Goal: Information Seeking & Learning: Compare options

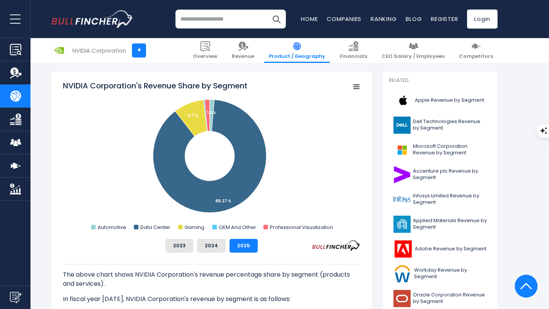
scroll to position [194, 0]
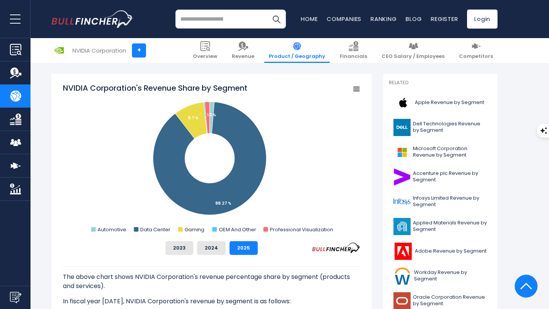
scroll to position [192, 0]
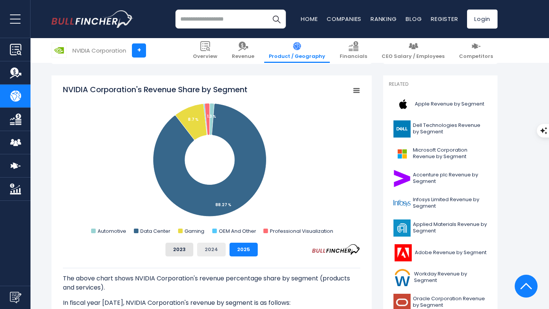
click at [210, 251] on button "2024" at bounding box center [211, 250] width 29 height 14
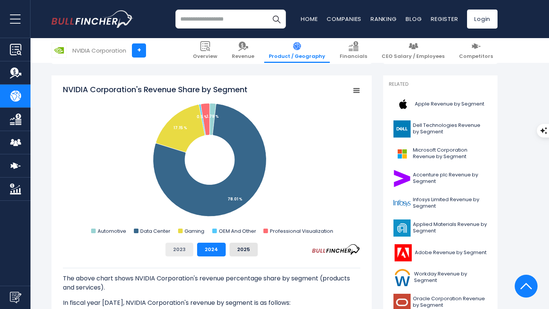
click at [186, 255] on button "2023" at bounding box center [180, 250] width 28 height 14
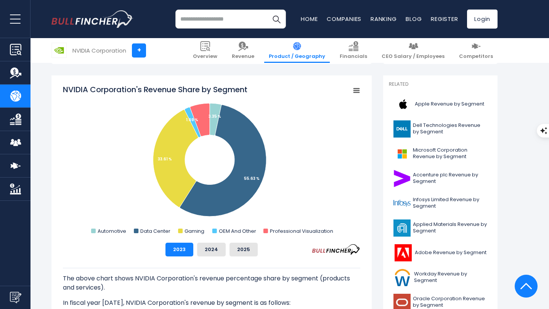
click at [143, 303] on p "In fiscal year [DATE], NVIDIA Corporation's revenue by segment is as follows:" at bounding box center [212, 303] width 298 height 9
click at [239, 251] on button "2025" at bounding box center [244, 250] width 28 height 14
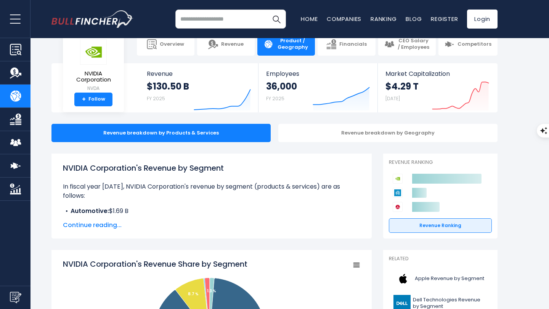
scroll to position [0, 0]
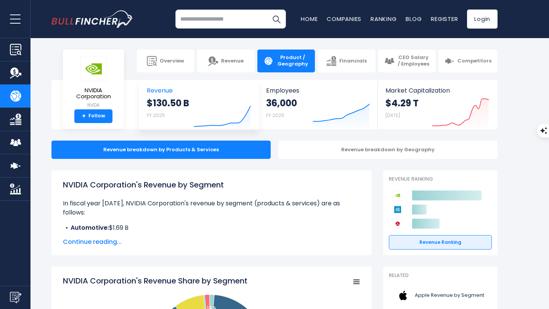
click at [186, 98] on strong "$130.50 B" at bounding box center [168, 103] width 42 height 12
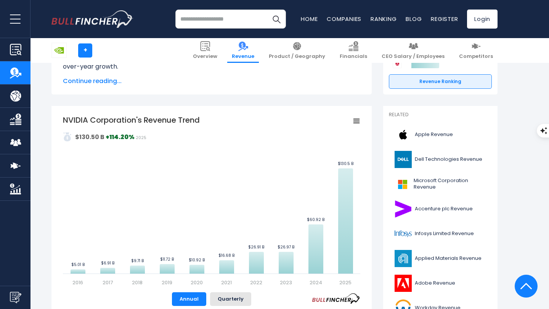
scroll to position [126, 0]
click at [358, 122] on rect "NVIDIA Corporation's Revenue Trend" at bounding box center [356, 121] width 11 height 11
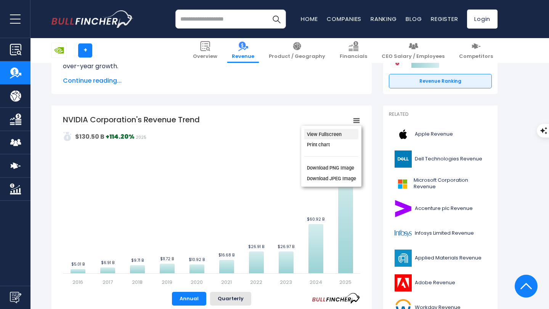
click at [349, 135] on li "View Fullscreen" at bounding box center [331, 134] width 54 height 11
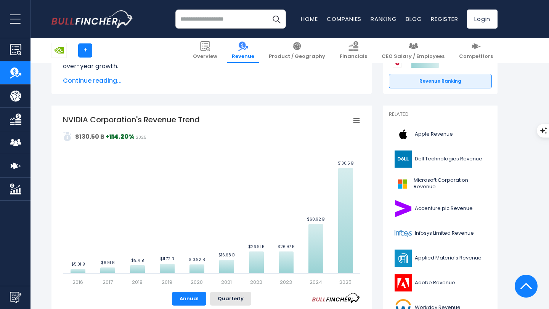
scroll to position [0, 0]
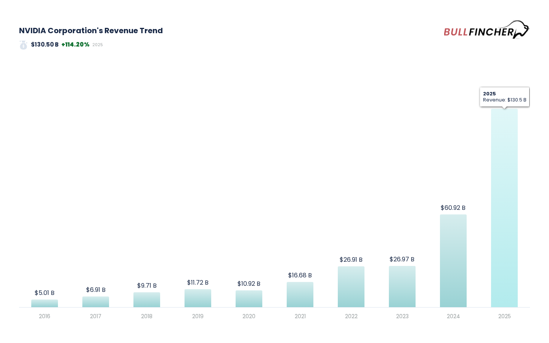
click at [502, 98] on text "$130.5 B ​ $130.5 B" at bounding box center [504, 102] width 23 height 9
click at [502, 154] on icon "NVIDIA Corporation's Revenue Trend" at bounding box center [504, 208] width 27 height 198
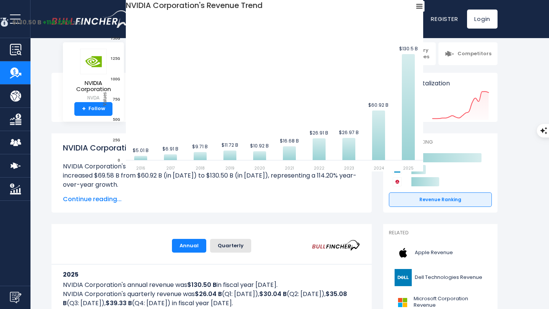
scroll to position [8, 0]
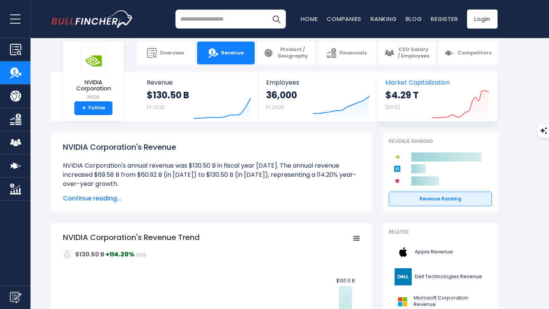
click at [458, 104] on icon "Created with Highcharts 12.1.2" at bounding box center [460, 103] width 57 height 32
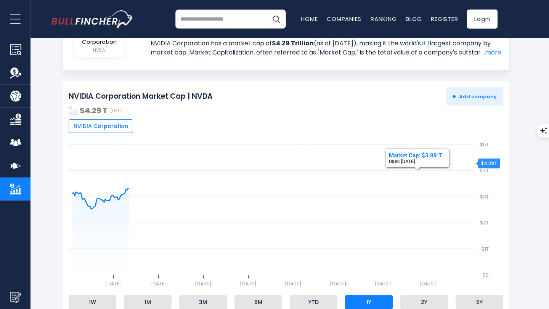
scroll to position [74, 0]
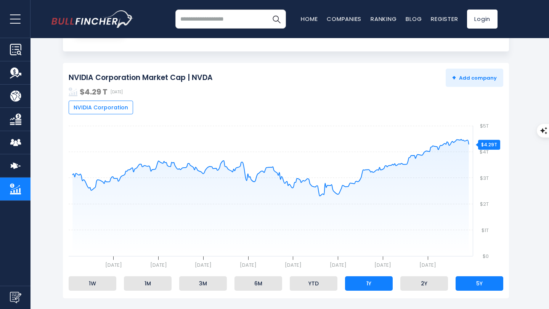
click at [465, 287] on li "5Y" at bounding box center [480, 284] width 48 height 14
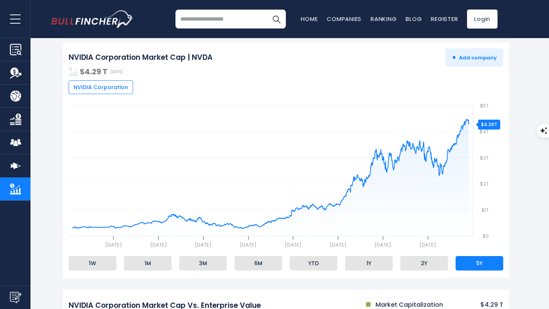
scroll to position [92, 0]
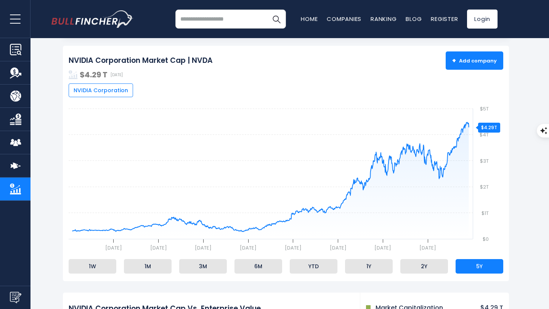
click at [481, 59] on span "+ Add company" at bounding box center [474, 60] width 45 height 7
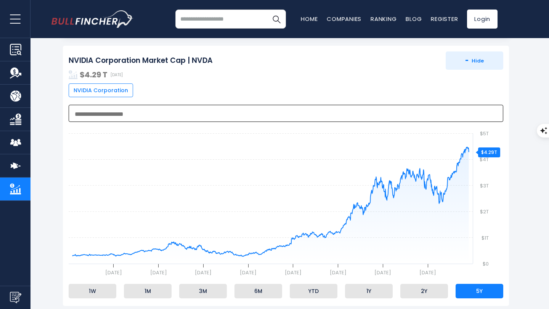
click at [251, 118] on textarea "Search" at bounding box center [285, 114] width 420 height 7
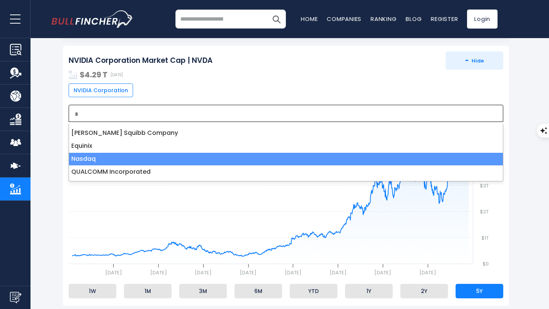
type textarea "*"
select select "****"
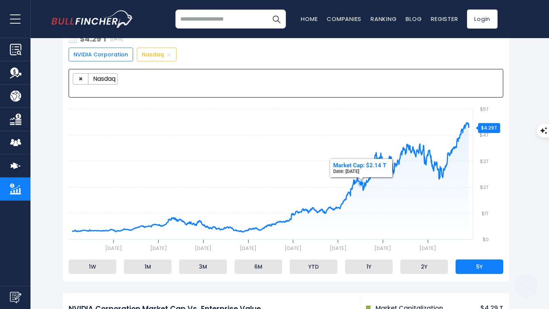
scroll to position [129, 0]
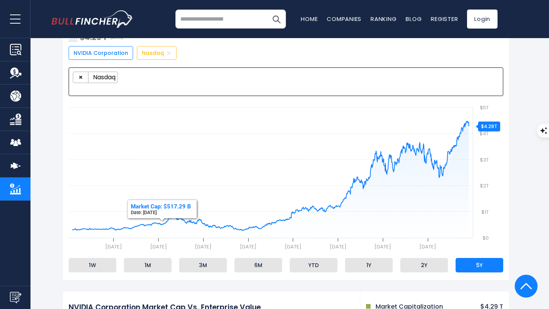
click at [108, 81] on span "Nasdaq" at bounding box center [104, 78] width 25 height 8
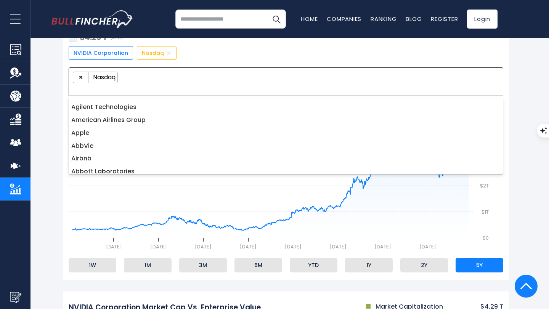
scroll to position [1590, 0]
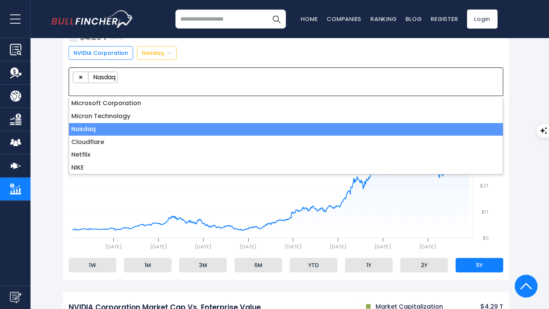
select select
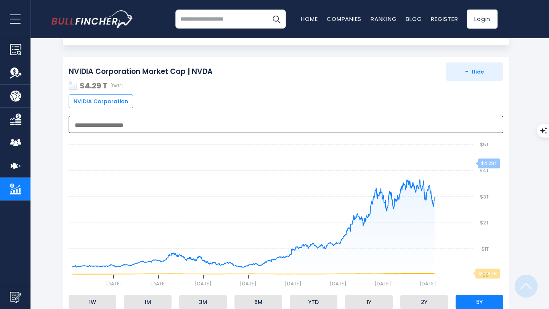
scroll to position [81, 0]
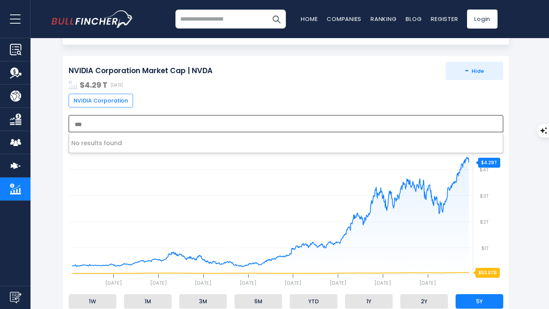
type textarea "*"
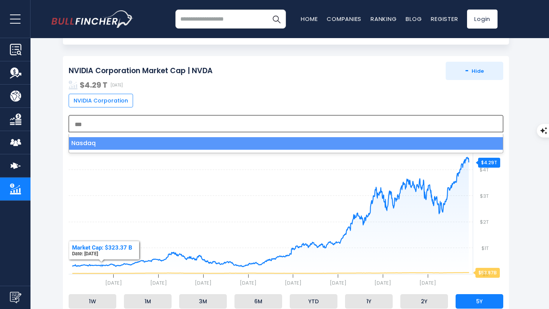
type textarea "***"
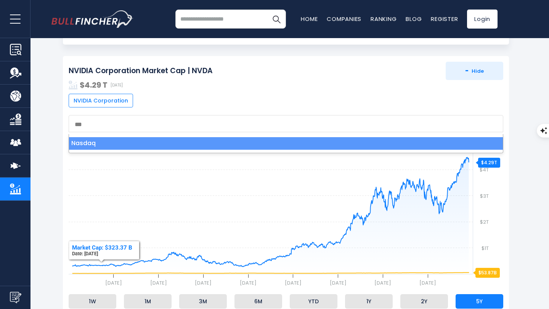
select select "****"
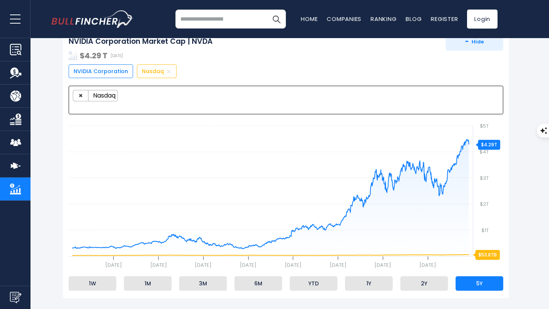
scroll to position [110, 0]
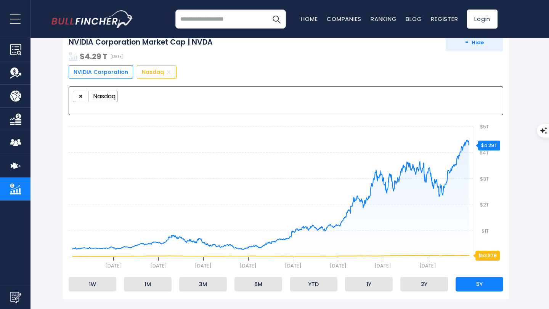
click at [166, 72] on img at bounding box center [168, 72] width 5 height 5
select select
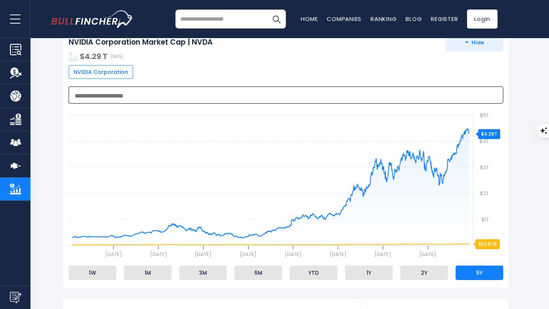
click at [142, 97] on textarea "Search" at bounding box center [285, 96] width 420 height 7
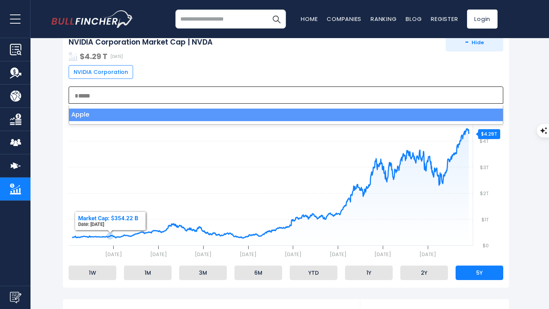
type textarea "*****"
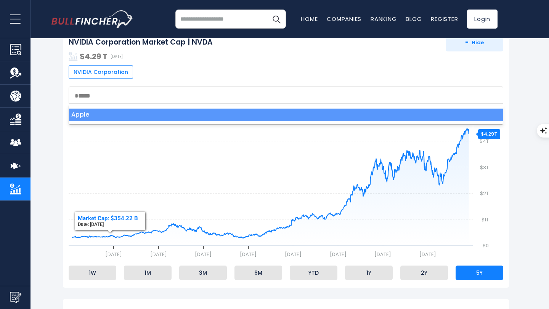
select select "****"
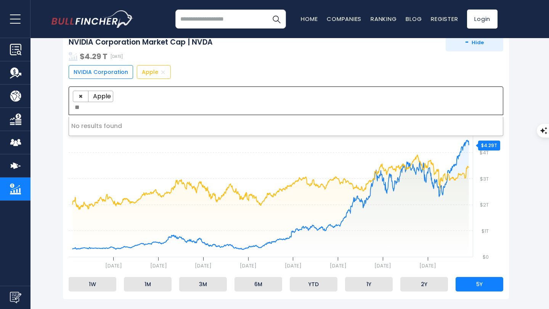
type textarea "*"
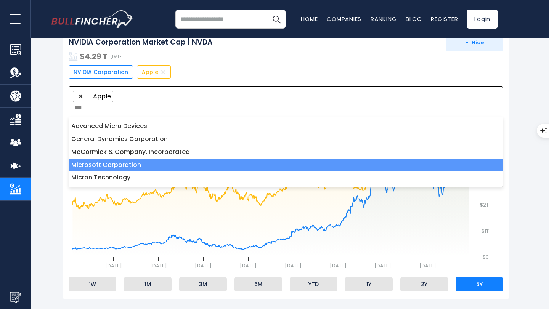
type textarea "***"
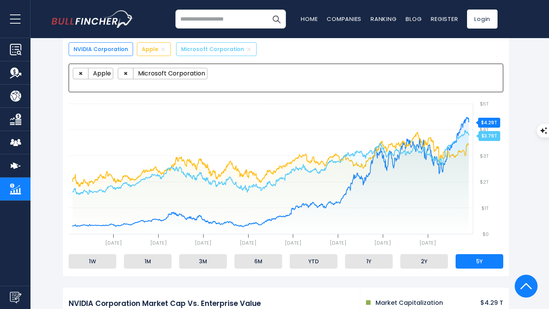
scroll to position [133, 0]
click at [124, 76] on span "×" at bounding box center [126, 73] width 4 height 10
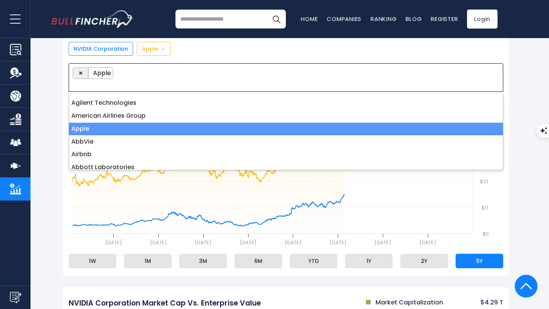
scroll to position [21, 0]
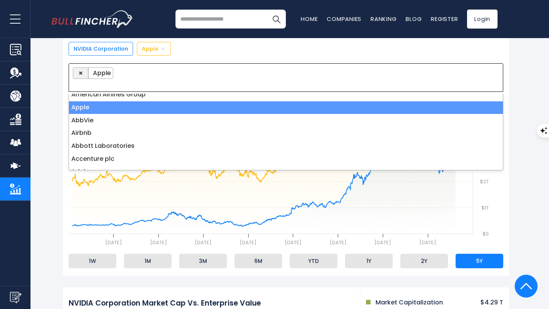
click at [79, 74] on span "×" at bounding box center [81, 73] width 4 height 10
select select
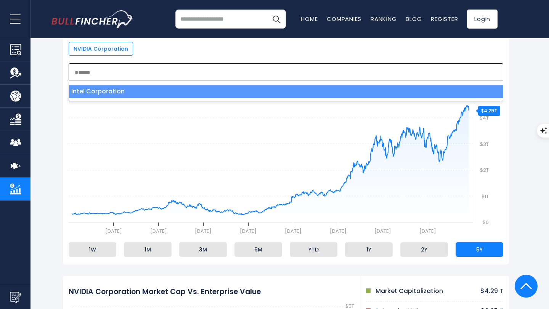
type textarea "*****"
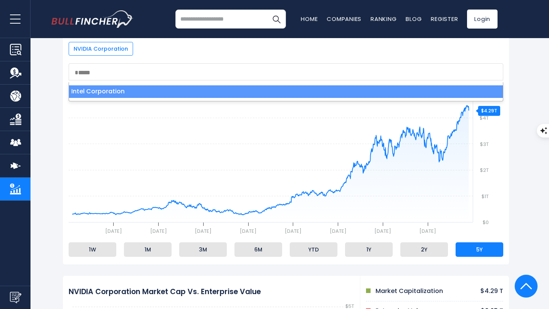
select select "****"
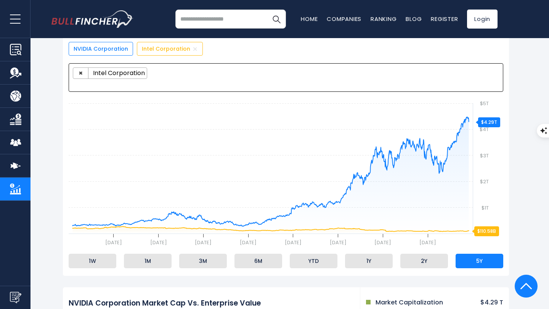
scroll to position [127, 0]
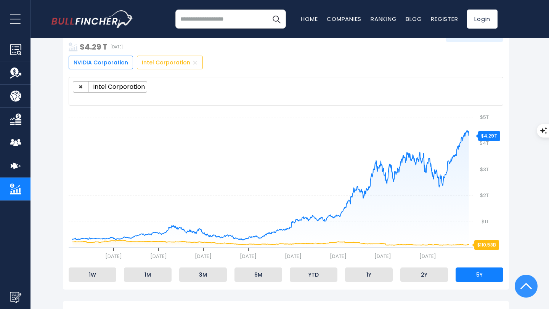
scroll to position [120, 0]
